Goal: Task Accomplishment & Management: Manage account settings

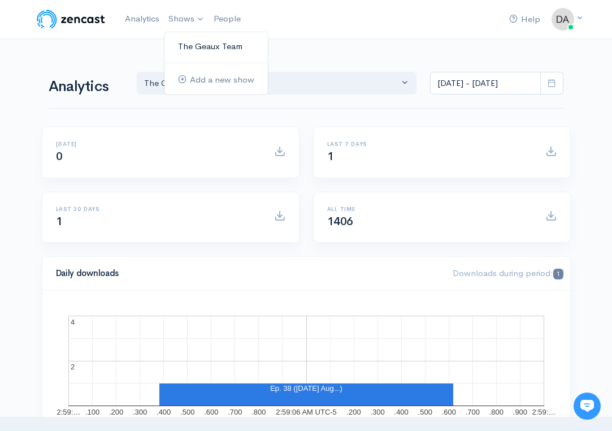
click at [209, 48] on link "The Geaux Team" at bounding box center [216, 47] width 103 height 20
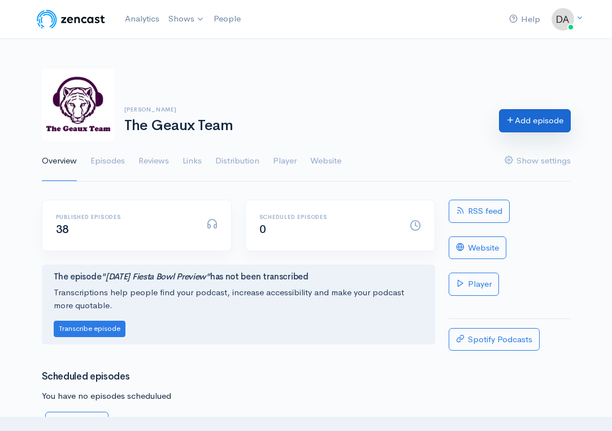
click at [543, 128] on link "Add episode" at bounding box center [535, 120] width 72 height 23
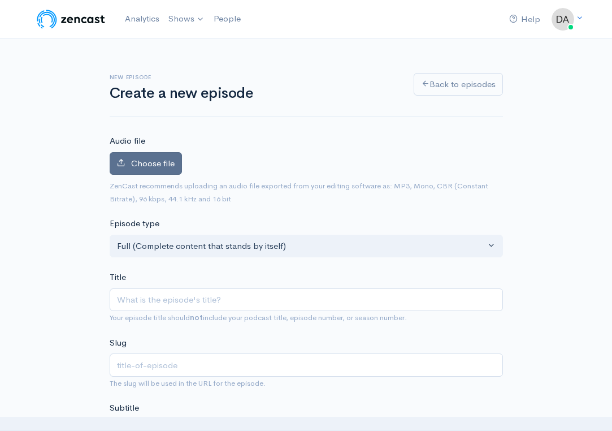
click at [140, 165] on span "Choose file" at bounding box center [153, 163] width 44 height 11
click at [0, 0] on input "Choose file" at bounding box center [0, 0] width 0 height 0
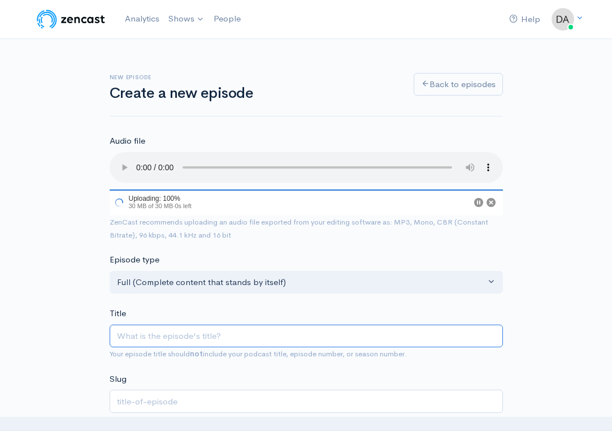
click at [228, 327] on input "Title" at bounding box center [307, 336] width 394 height 23
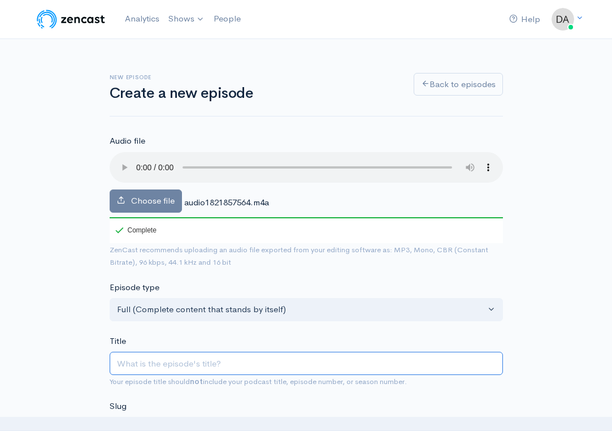
type input "l"
type input "ls"
type input "l"
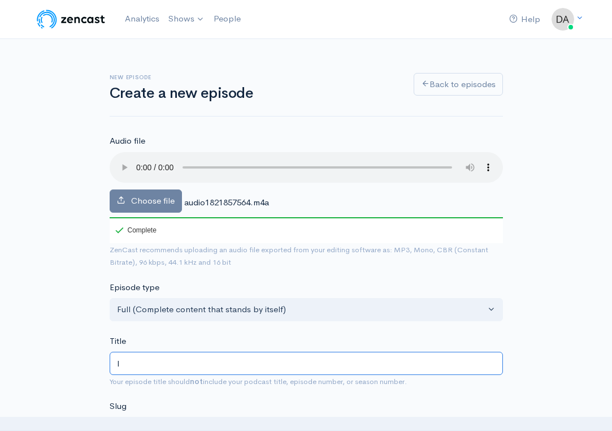
type input "l"
type input "L"
type input "l"
type input "LS"
type input "ls"
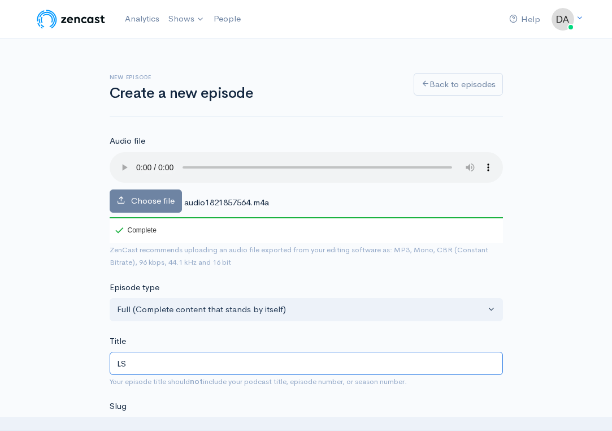
type input "LSY"
type input "lsy"
type input "LS"
type input "ls"
type input "L"
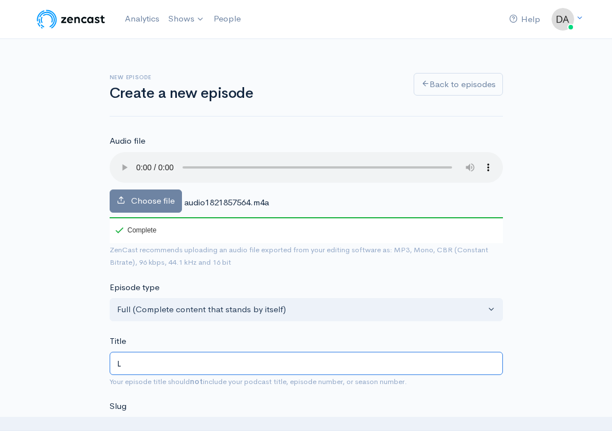
type input "l"
paste input "2025 LSU Linebacking Corp Preview"
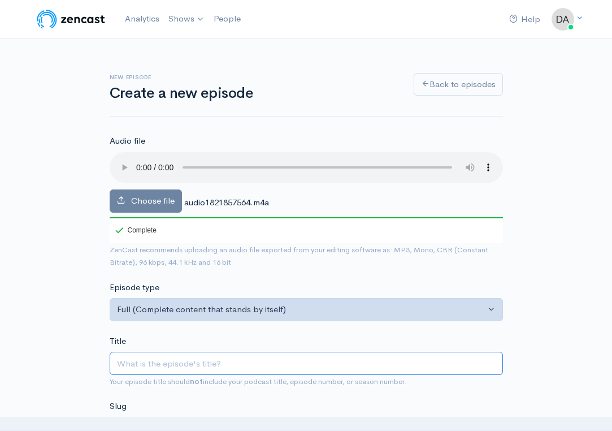
type input "2025 LSU Linebacking Corp Preview"
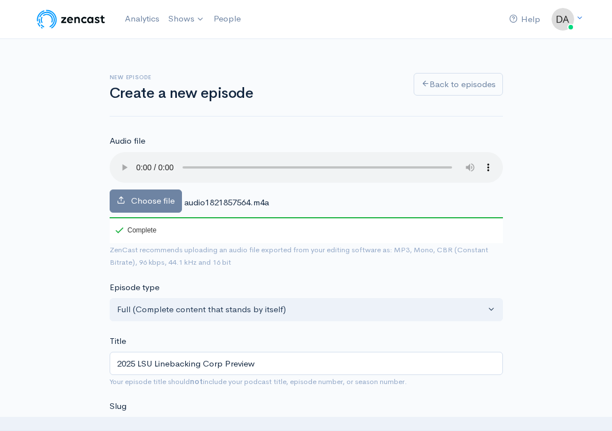
type input "2025-lsu-linebacking-corp-preview"
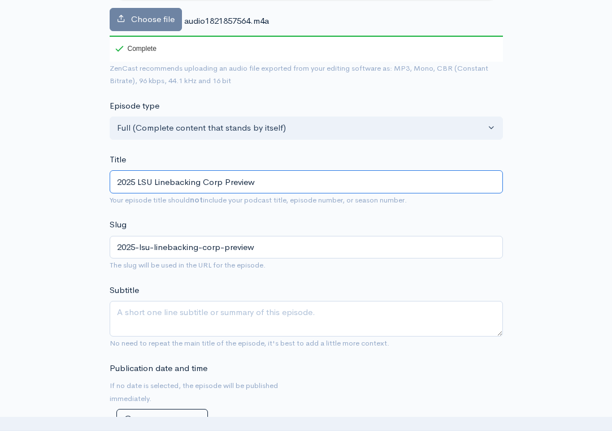
scroll to position [191, 0]
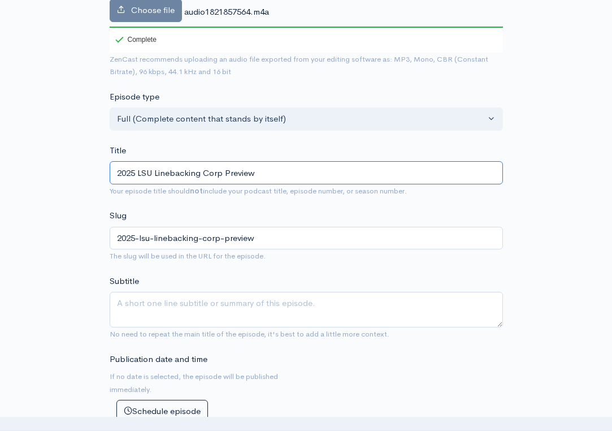
type input "2025 LSU Linebacking Corp Preview"
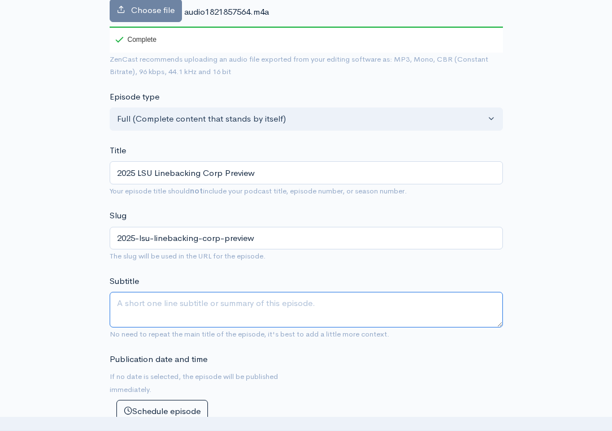
click at [269, 292] on textarea "Subtitle" at bounding box center [307, 310] width 394 height 36
paste textarea "The Geaux Team breaks down and previews the 2025 LSU Football Linebacking corp.…"
type textarea "The Geaux Team breaks down and previews the 2025 LSU Football Linebacking corp.…"
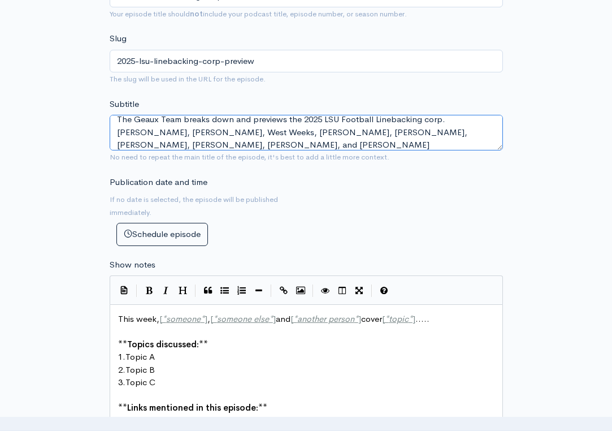
scroll to position [269, 0]
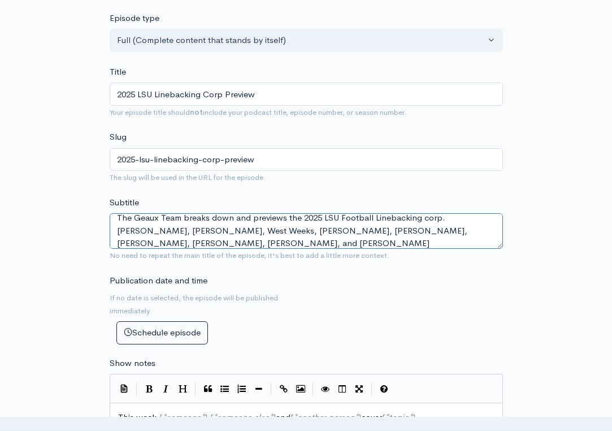
drag, startPoint x: 255, startPoint y: 232, endPoint x: 92, endPoint y: 198, distance: 166.2
click at [92, 198] on div "New episode Create a new episode Back to episodes Audio file Choose file audio1…" at bounding box center [306, 373] width 543 height 1207
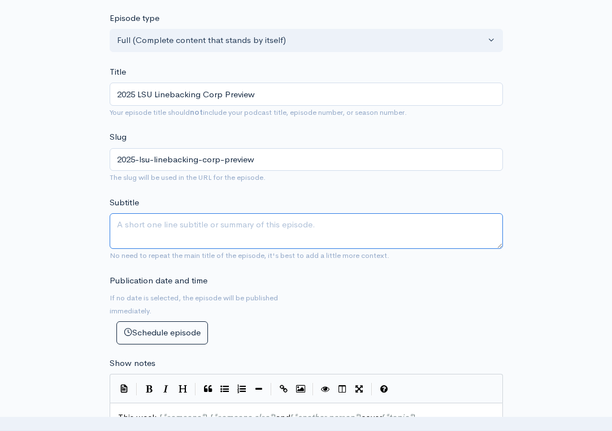
scroll to position [0, 0]
click at [416, 213] on textarea "Subtitle" at bounding box center [307, 231] width 394 height 36
paste textarea "The Geaux Team breaks down and previews the 2025 LSU Football Linebacking corp.…"
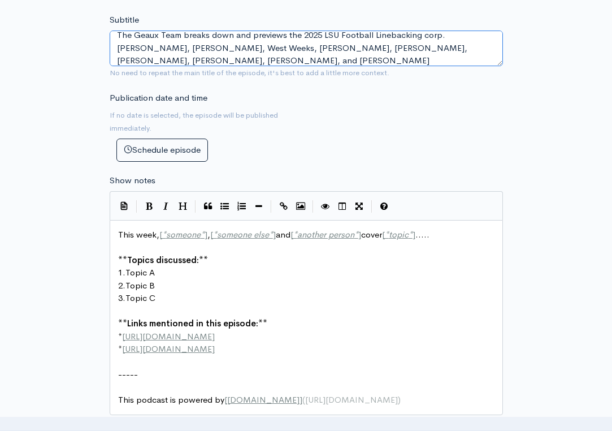
scroll to position [537, 0]
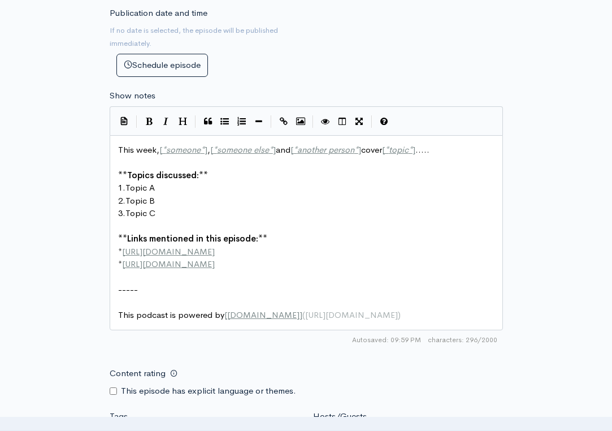
type textarea "The Geaux Team breaks down and previews the 2025 LSU Football Linebacking corp.…"
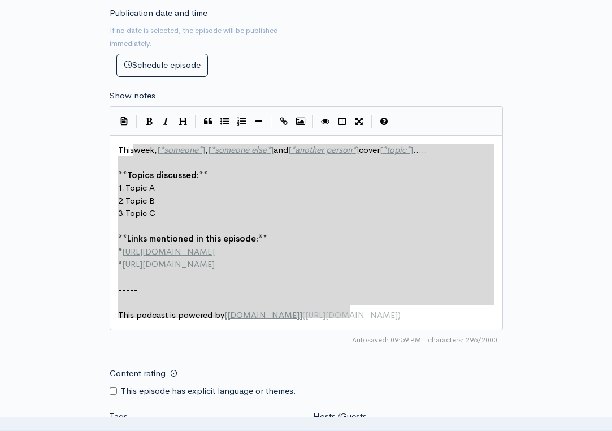
type textarea "This week, [*someone*], [*someone else*] and [*another person*] cover [*topic*]…"
drag, startPoint x: 423, startPoint y: 292, endPoint x: 101, endPoint y: 123, distance: 363.9
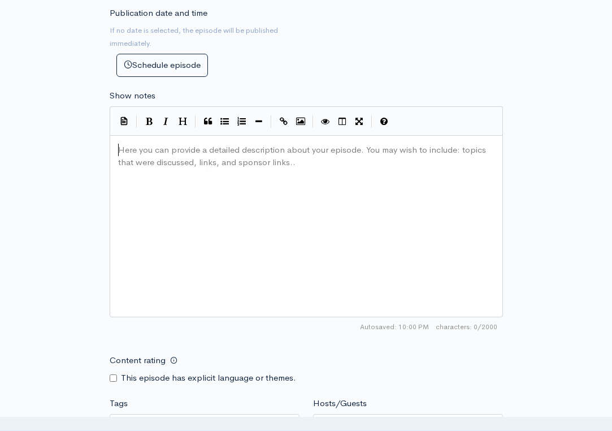
type textarea "​"
paste textarea
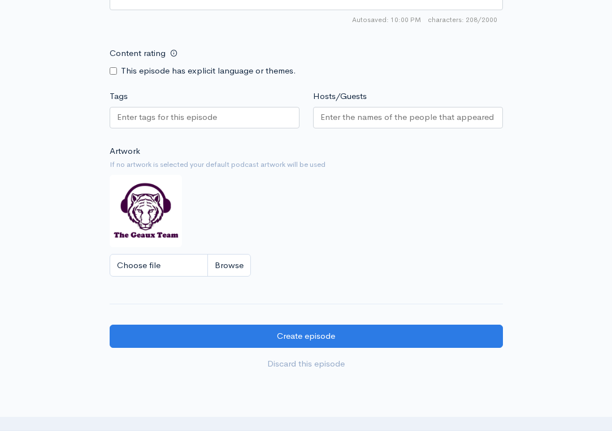
scroll to position [888, 0]
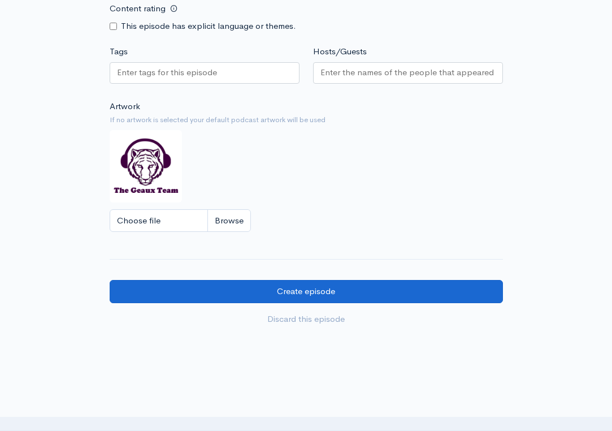
click at [409, 280] on input "Create episode" at bounding box center [307, 291] width 394 height 23
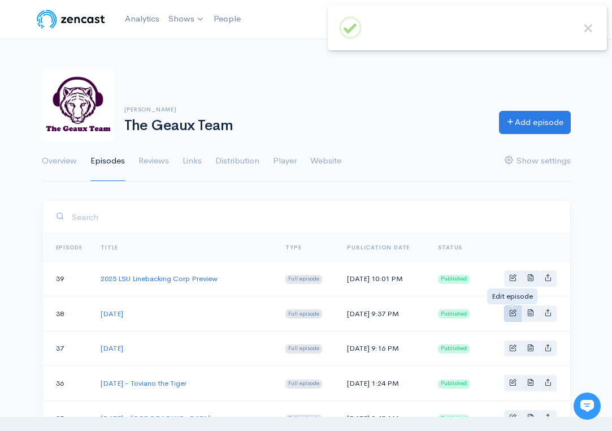
click at [516, 314] on span "Basic example" at bounding box center [512, 312] width 7 height 7
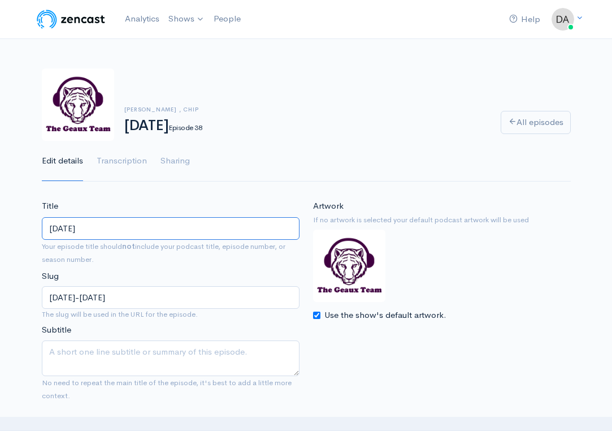
click at [140, 227] on input "[DATE]" at bounding box center [171, 228] width 258 height 23
paste input "2025 LSU Secondary Preview"
type input "2025 LSU Secondary Preview"
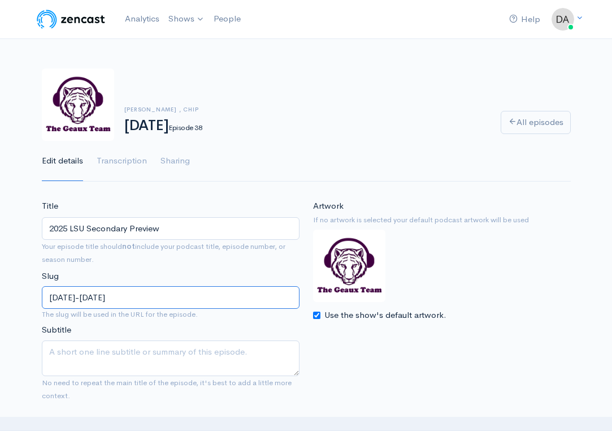
click at [196, 287] on input "[DATE]-[DATE]" at bounding box center [171, 297] width 258 height 23
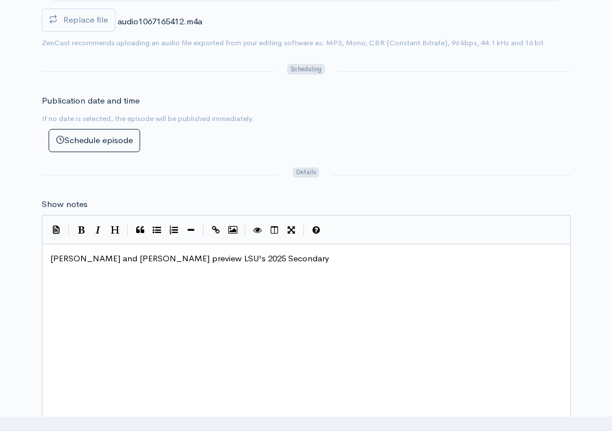
scroll to position [1, 0]
click at [184, 287] on div "xxxxxxxxxx [PERSON_NAME] and [PERSON_NAME] preview LSU's 2025 Secondary" at bounding box center [320, 349] width 545 height 198
type textarea "Secondary"
click at [184, 287] on div "xxxxxxxxxx [PERSON_NAME] and [PERSON_NAME] preview LSU's 2025 Secondary" at bounding box center [320, 349] width 545 height 198
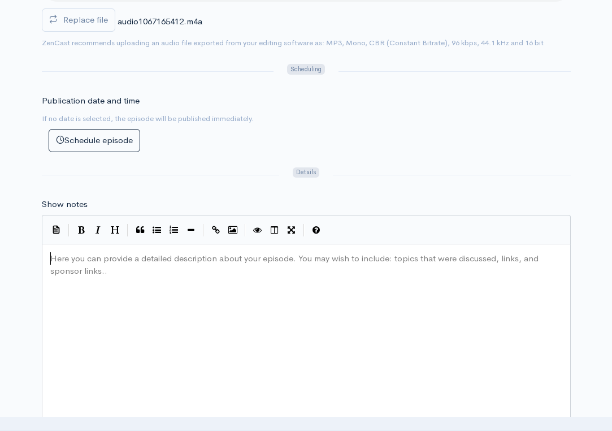
type textarea "​"
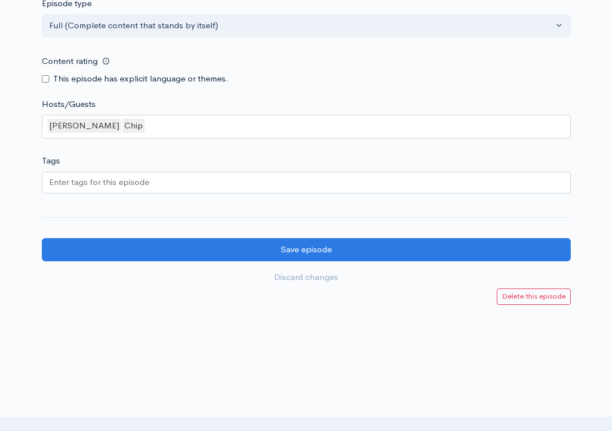
scroll to position [961, 0]
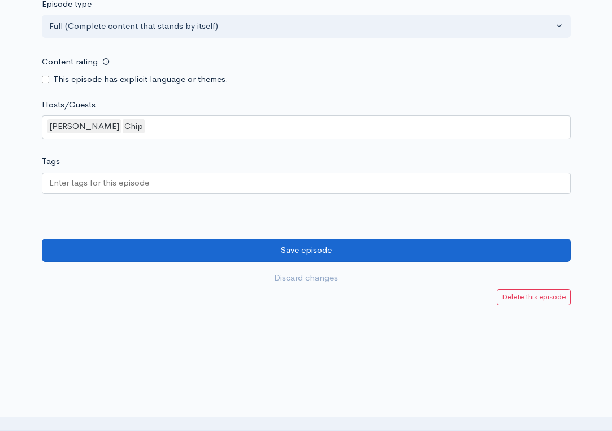
click at [359, 239] on input "Save episode" at bounding box center [306, 250] width 529 height 23
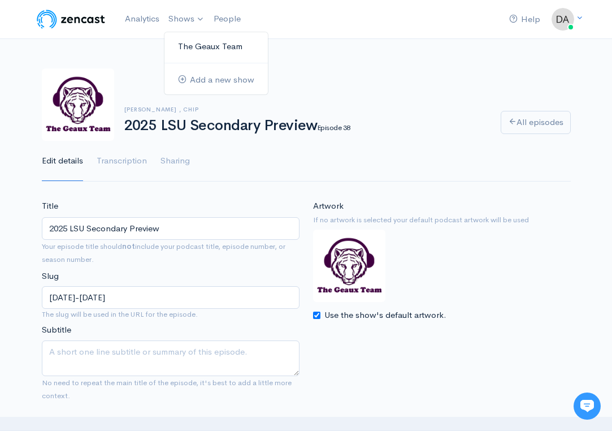
click at [193, 41] on link "The Geaux Team" at bounding box center [216, 47] width 103 height 20
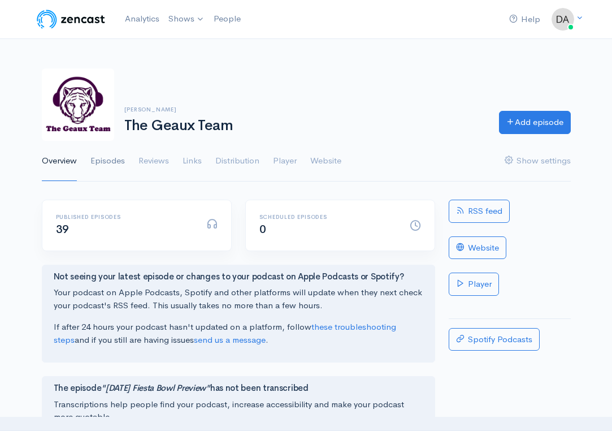
click at [106, 161] on link "Episodes" at bounding box center [107, 161] width 34 height 41
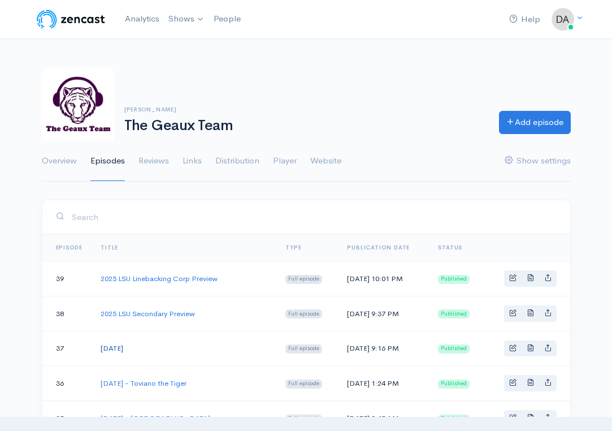
click at [123, 350] on link "[DATE]" at bounding box center [112, 348] width 23 height 10
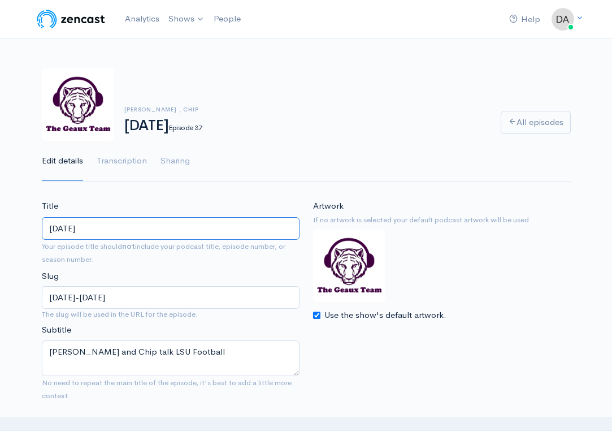
click at [171, 236] on input "[DATE]" at bounding box center [171, 228] width 258 height 23
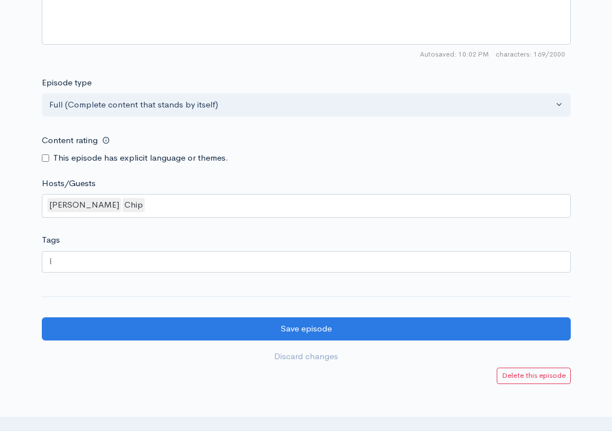
scroll to position [947, 0]
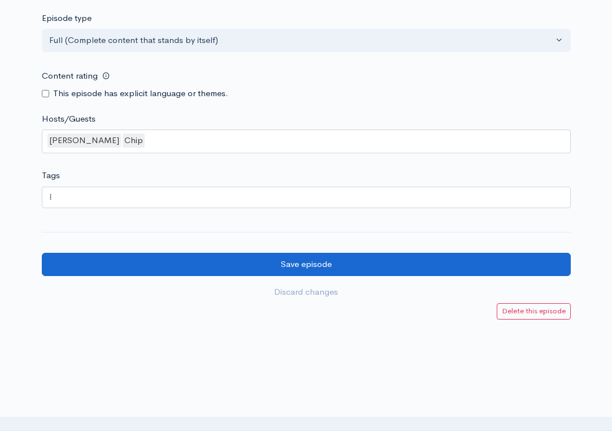
type input "LSU Sports Industrial Complex"
click at [386, 253] on input "Save episode" at bounding box center [306, 264] width 529 height 23
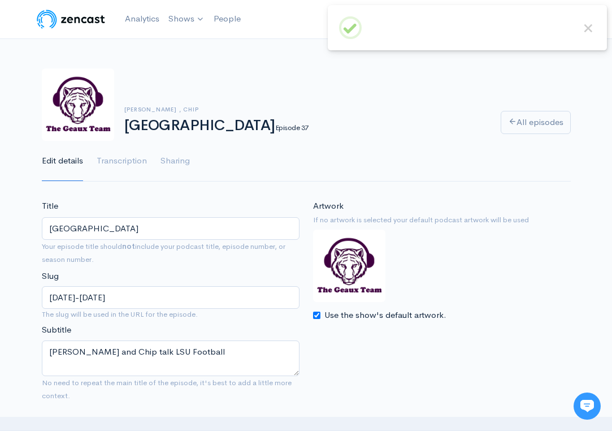
click at [157, 0] on nav "Help Notifications View all Your profile Team settings Default team Current Log…" at bounding box center [306, 19] width 612 height 39
click at [142, 18] on link "Analytics" at bounding box center [142, 19] width 44 height 24
